Goal: Register for event/course

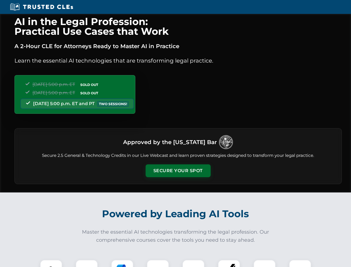
click at [178, 171] on button "Secure Your Spot" at bounding box center [178, 170] width 65 height 13
click at [51, 263] on img at bounding box center [51, 270] width 16 height 16
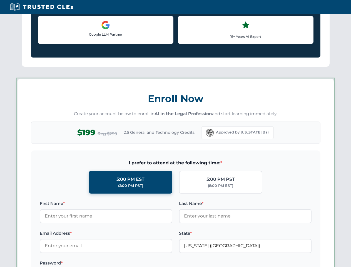
click at [158, 263] on label "Password *" at bounding box center [106, 262] width 132 height 7
